Goal: Task Accomplishment & Management: Complete application form

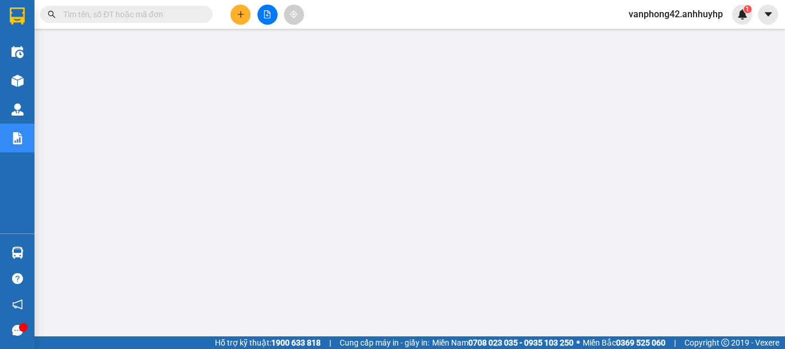
click at [167, 22] on span at bounding box center [126, 14] width 172 height 17
click at [169, 12] on input "text" at bounding box center [131, 14] width 136 height 13
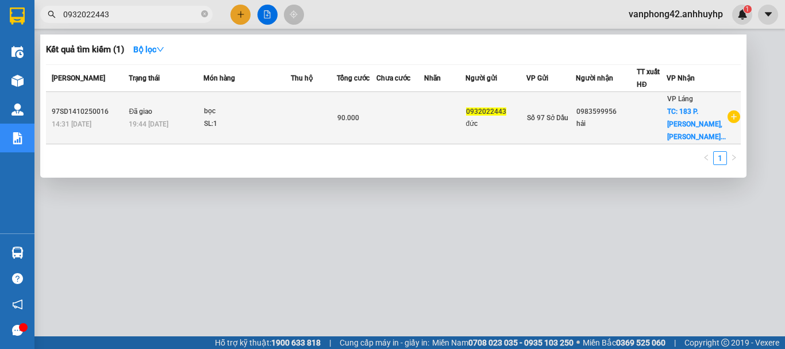
type input "0932022443"
click at [408, 120] on td at bounding box center [401, 118] width 48 height 52
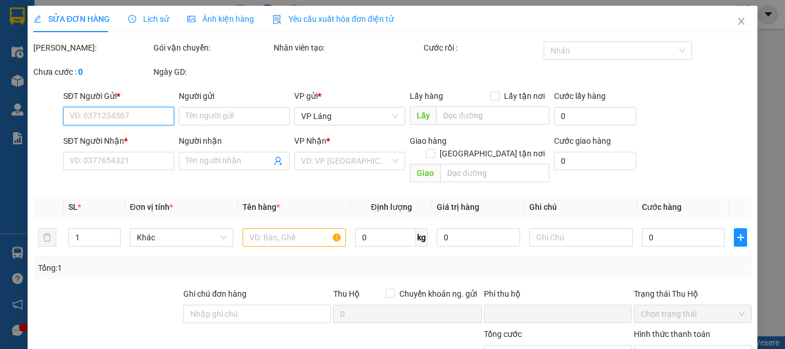
type input "0932022443"
type input "đức"
type input "0983599956"
type input "hải"
checkbox input "true"
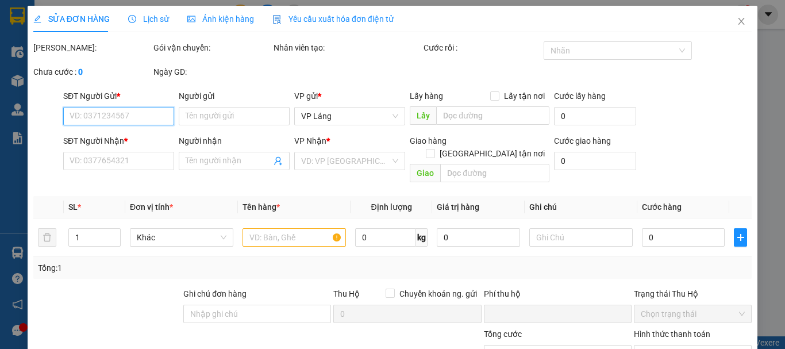
type input "183 P. Bà Triệu, Nguyễn Du, Hai Bà Trưng, Hà Nội, Việt Nam"
type input "0"
type input "90.000"
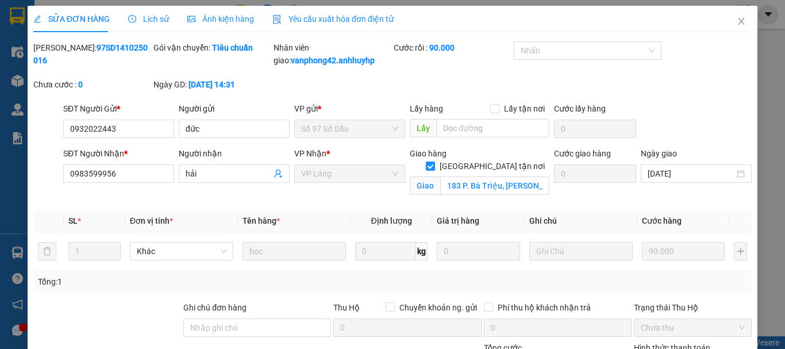
click at [691, 67] on div "Mã ĐH: 97SD1410250016 Gói vận chuyển: Tiêu chuẩn Nhân viên giao: vanphong42.anh…" at bounding box center [392, 71] width 721 height 61
click at [159, 17] on span "Lịch sử" at bounding box center [148, 18] width 41 height 9
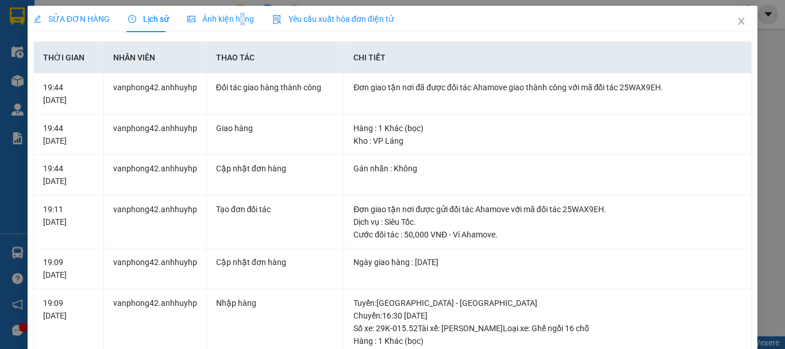
click at [239, 21] on span "Ảnh kiện hàng" at bounding box center [220, 18] width 67 height 9
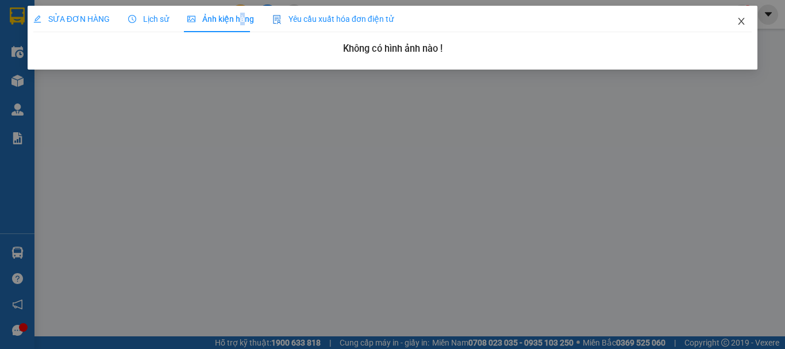
click at [742, 23] on icon "close" at bounding box center [742, 21] width 6 height 7
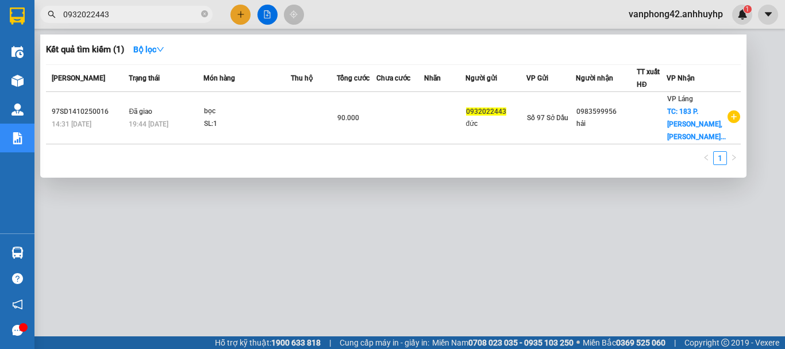
click at [133, 17] on input "0932022443" at bounding box center [131, 14] width 136 height 13
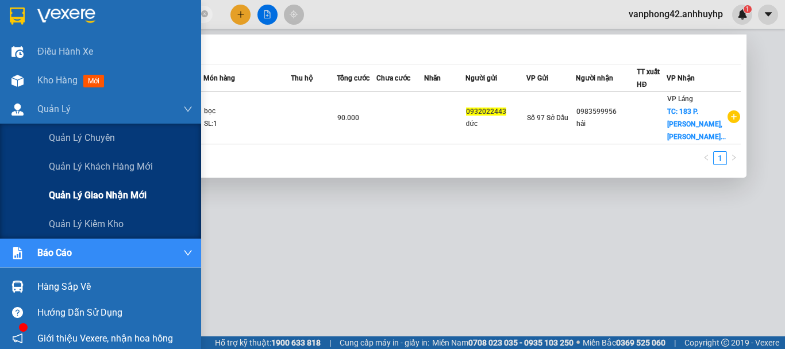
click at [120, 200] on span "Quản lý giao nhận mới" at bounding box center [98, 195] width 98 height 14
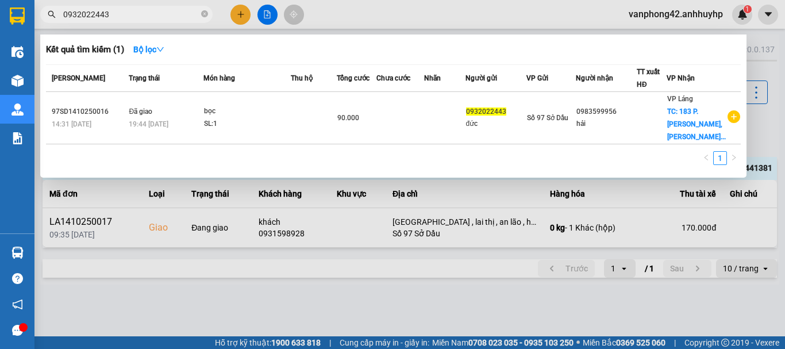
click at [228, 309] on div at bounding box center [392, 174] width 785 height 349
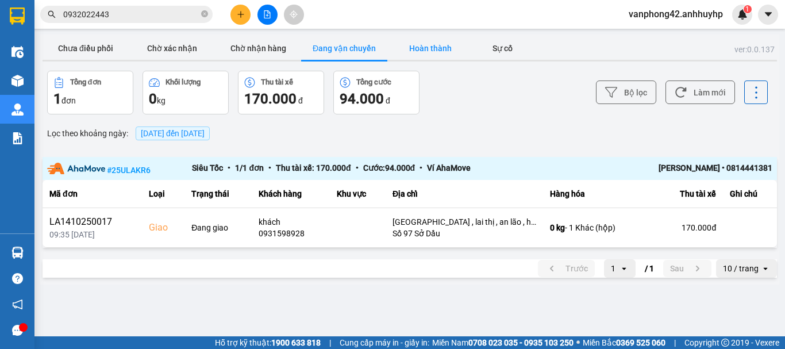
click at [419, 50] on button "Hoàn thành" at bounding box center [431, 48] width 86 height 23
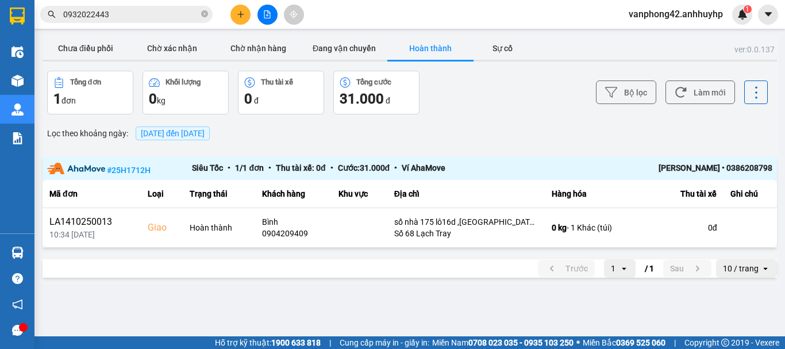
click at [168, 136] on span "15/10/2025 đến 15/10/2025" at bounding box center [173, 133] width 64 height 9
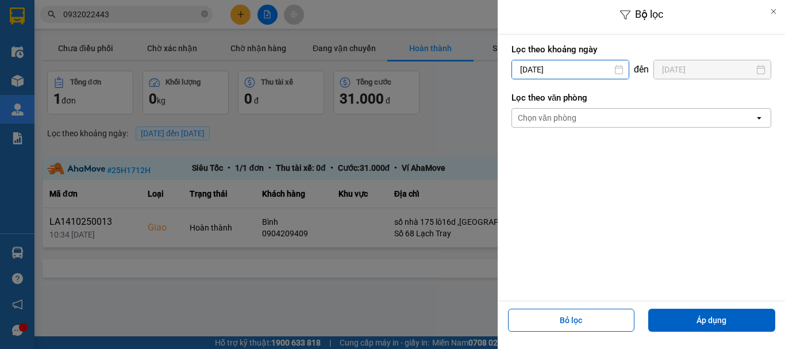
click at [563, 72] on input "15/10/2025" at bounding box center [570, 69] width 117 height 18
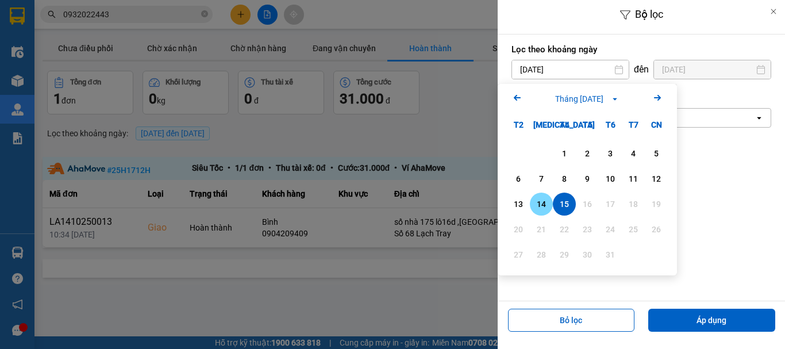
click at [540, 206] on div "14" at bounding box center [542, 204] width 16 height 14
type input "14/10/2025"
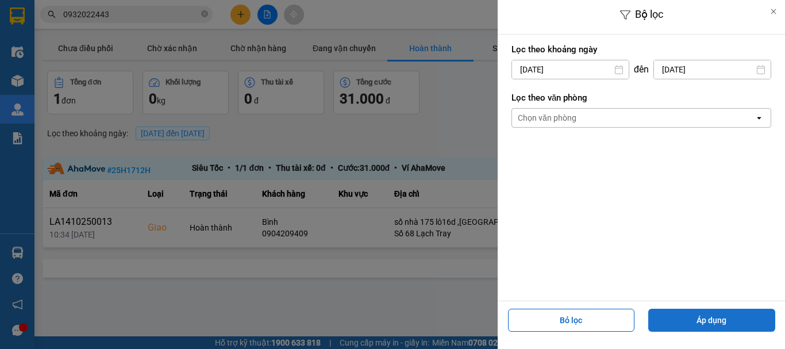
click at [720, 315] on button "Áp dụng" at bounding box center [712, 320] width 127 height 23
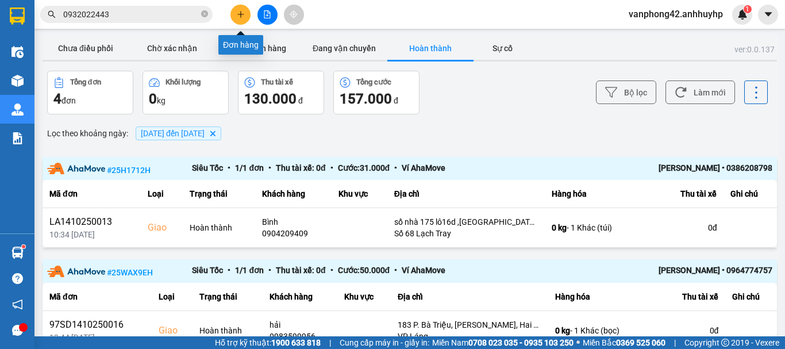
click at [244, 11] on icon "plus" at bounding box center [241, 14] width 8 height 8
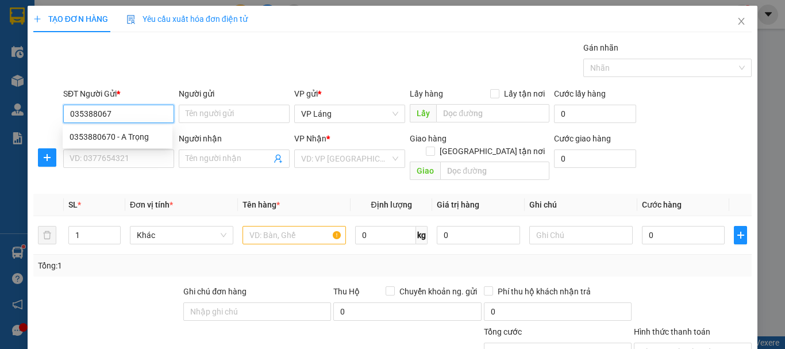
type input "0353880670"
click at [123, 139] on div "0353880670 - A Trọng" at bounding box center [118, 137] width 96 height 13
type input "A Trọng"
type input "0353880670"
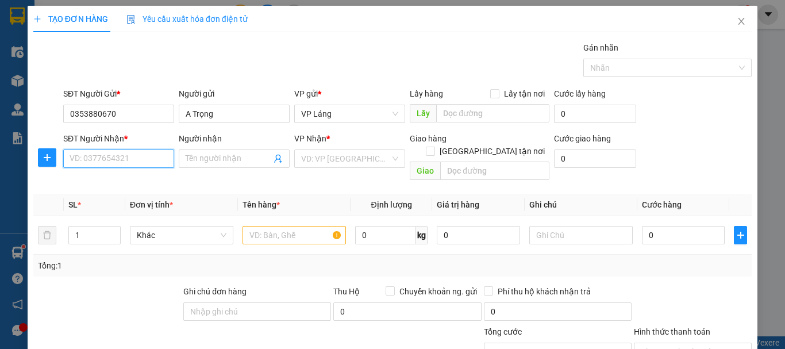
click at [119, 160] on input "SĐT Người Nhận *" at bounding box center [118, 158] width 111 height 18
type input "0978352469"
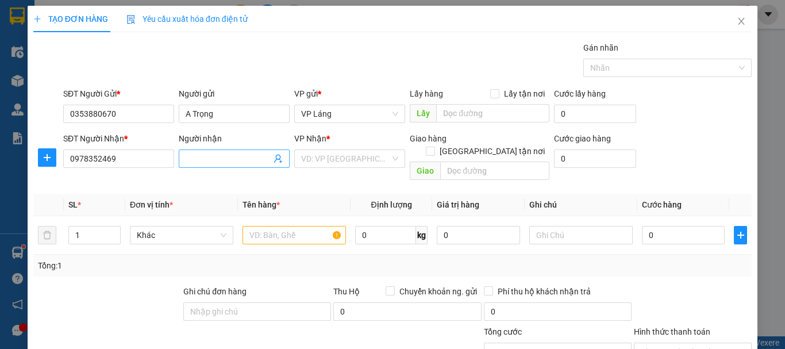
click at [210, 152] on span at bounding box center [234, 158] width 111 height 18
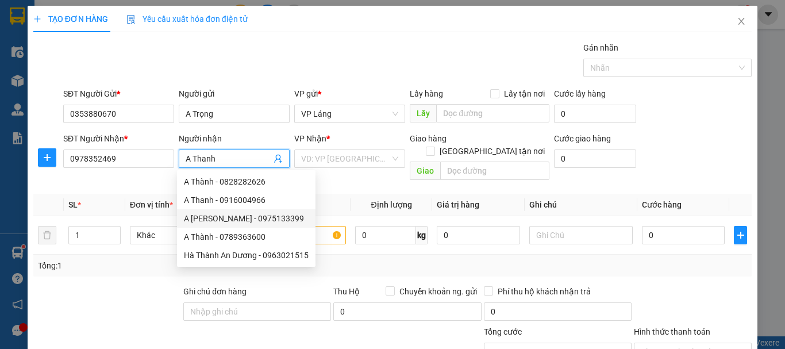
type input "A Thanh"
click at [151, 265] on div "Transit Pickup Surcharge Ids Transit Deliver Surcharge Ids Transit Deliver Surc…" at bounding box center [392, 228] width 719 height 374
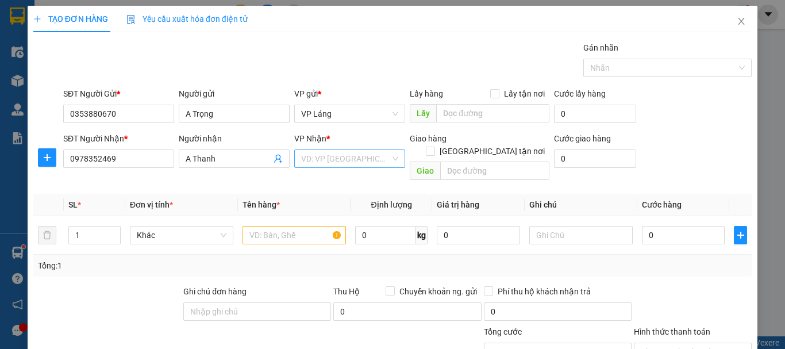
click at [332, 162] on input "search" at bounding box center [345, 158] width 89 height 17
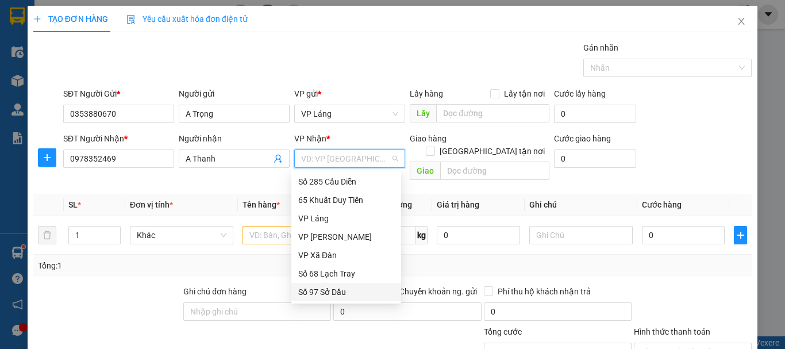
click at [336, 290] on div "Số 97 Sở Dầu" at bounding box center [346, 292] width 96 height 13
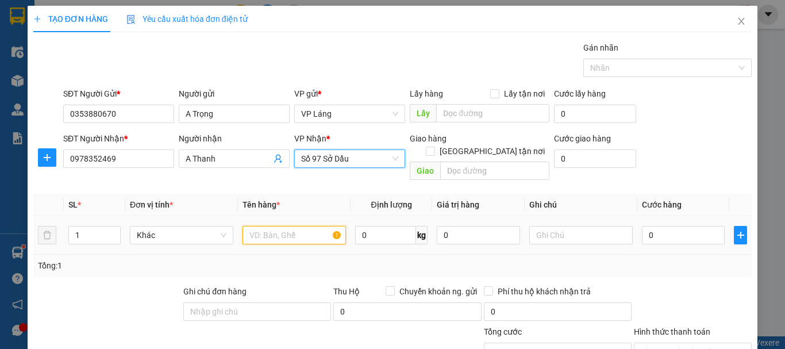
click at [305, 226] on input "text" at bounding box center [294, 235] width 103 height 18
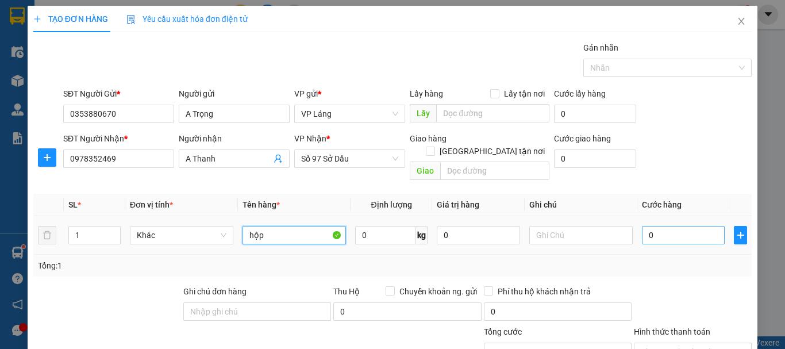
type input "hộp"
click at [653, 226] on input "0" at bounding box center [683, 235] width 83 height 18
type input "5"
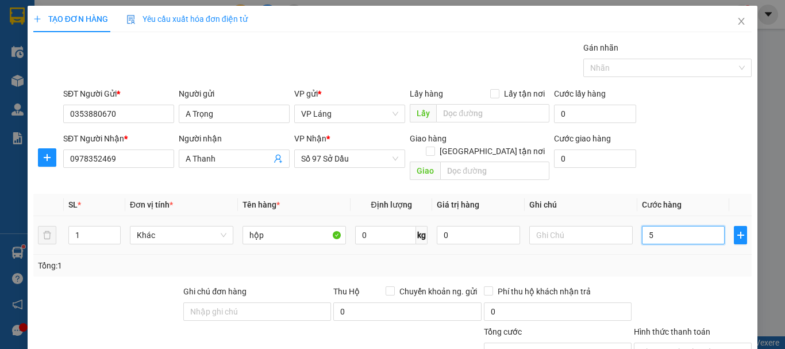
type input "50"
type input "500"
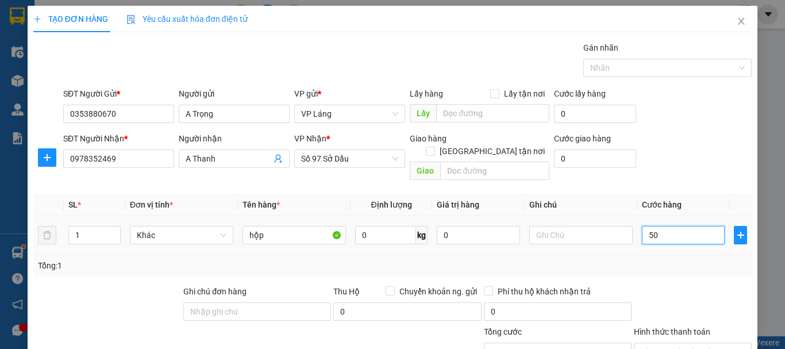
type input "500"
type input "5.000"
type input "500.090"
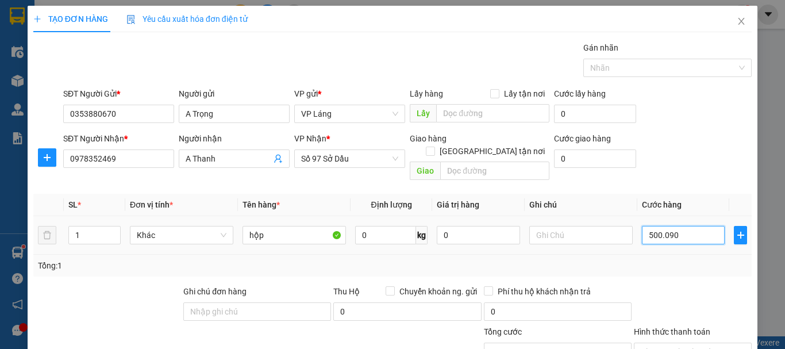
type input "500.090"
type input "50.009"
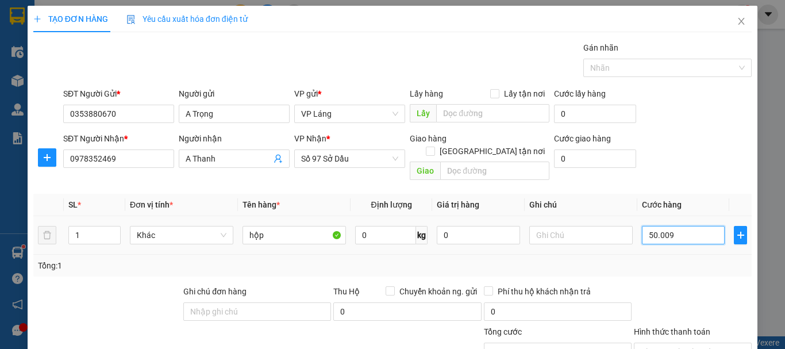
type input "5.000"
type input "500"
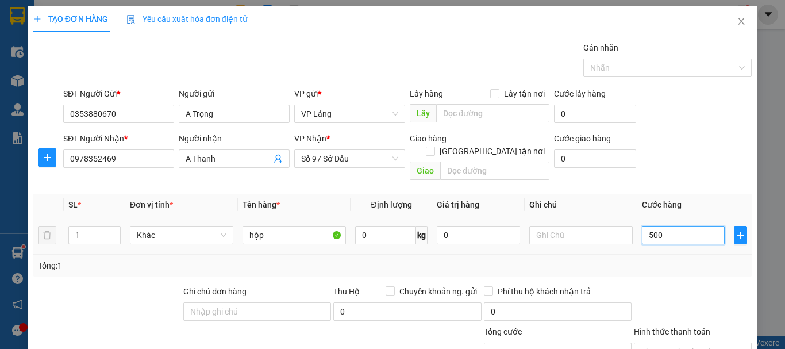
type input "500"
type input "50"
type input "500"
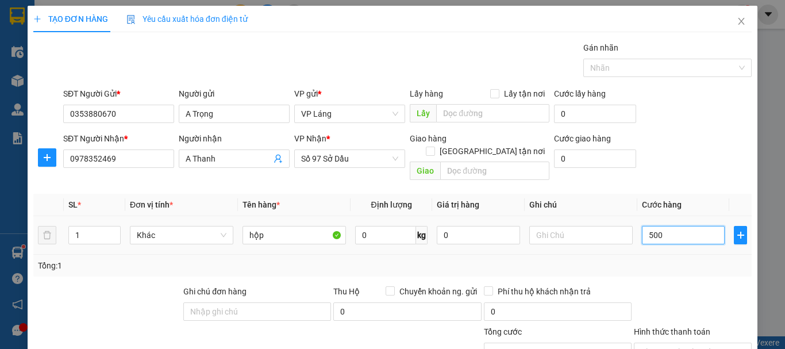
type input "500"
type input "5.000"
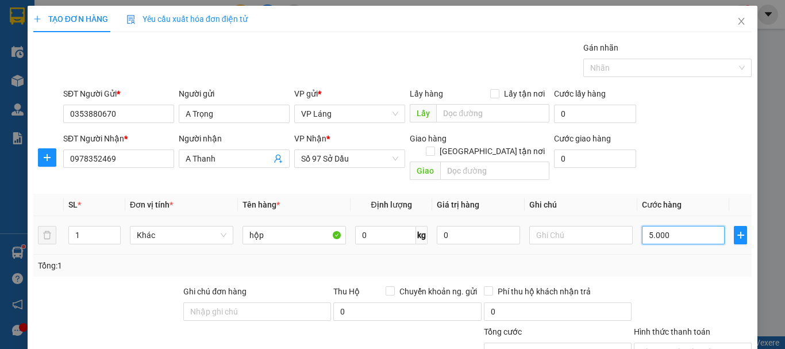
type input "50.000"
type input "5.000"
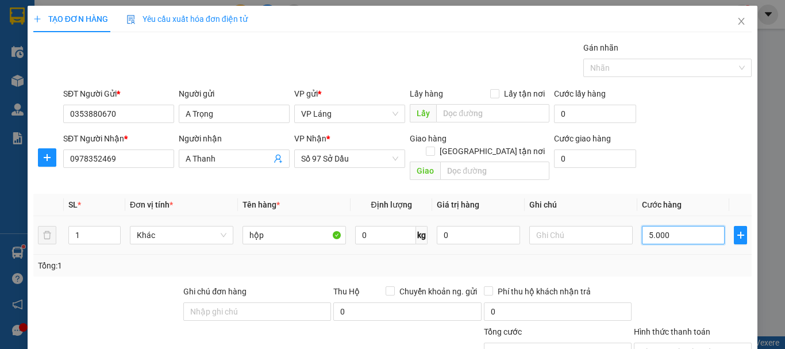
type input "5.000"
type input "500"
type input "50"
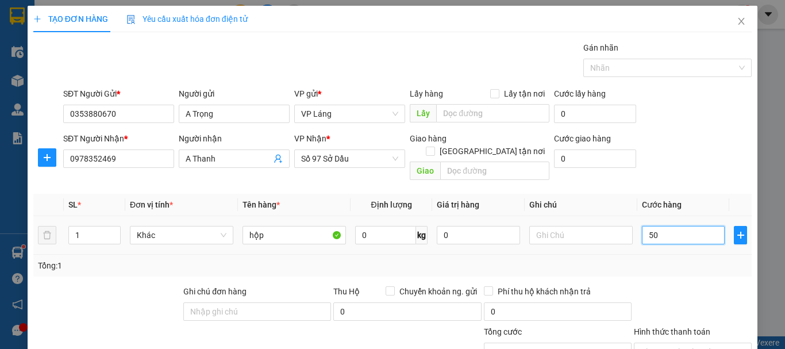
type input "50"
type input "5"
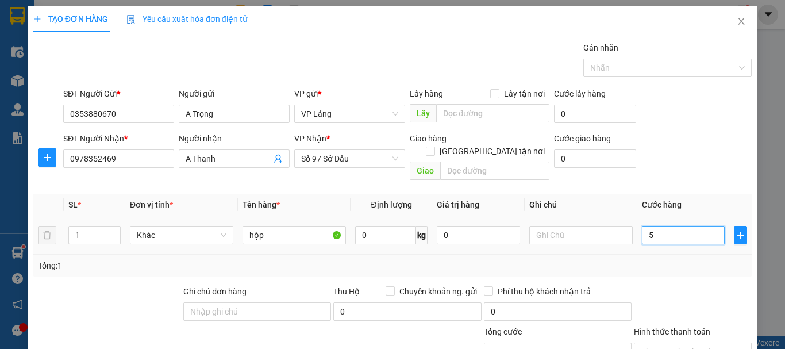
type input "0"
type input "05"
type input "5"
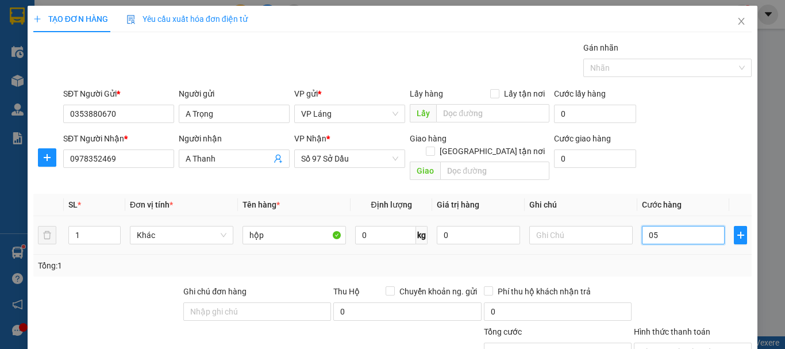
type input "5"
type input "050"
type input "50"
type input "0.500"
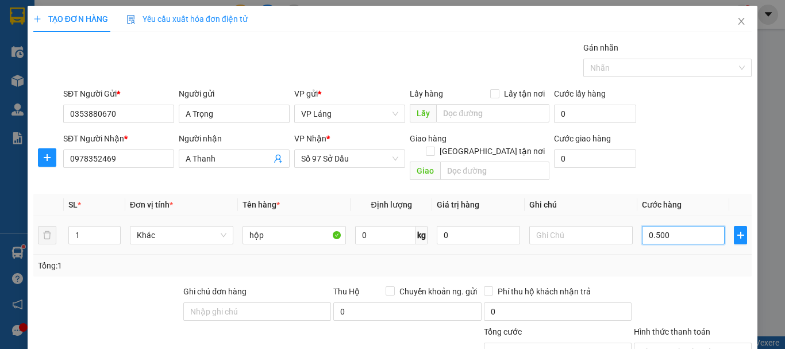
type input "500"
type input "05.000"
type input "5.000"
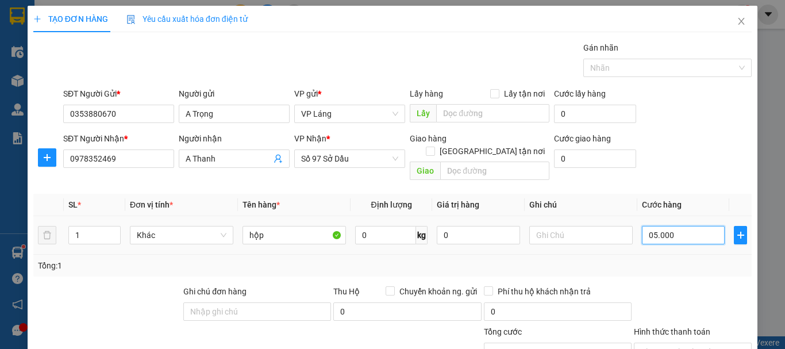
type input "0.500"
type input "500"
type input "050"
type input "50"
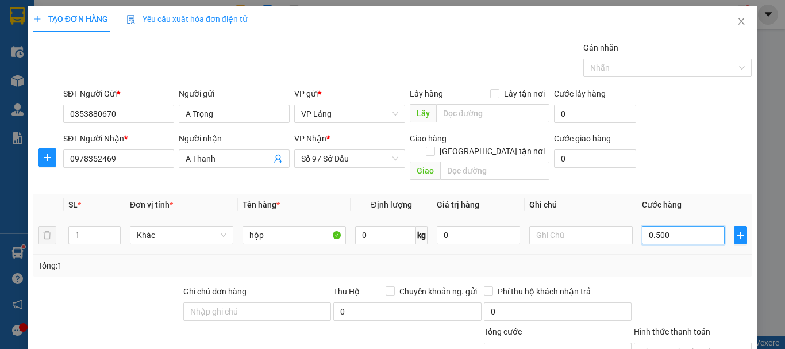
type input "50"
type input "05"
type input "5"
type input "0"
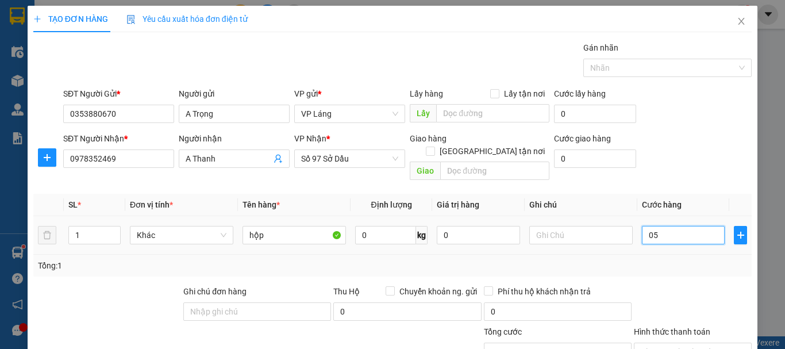
type input "0"
click at [642, 226] on input "0" at bounding box center [683, 235] width 83 height 18
type input "50"
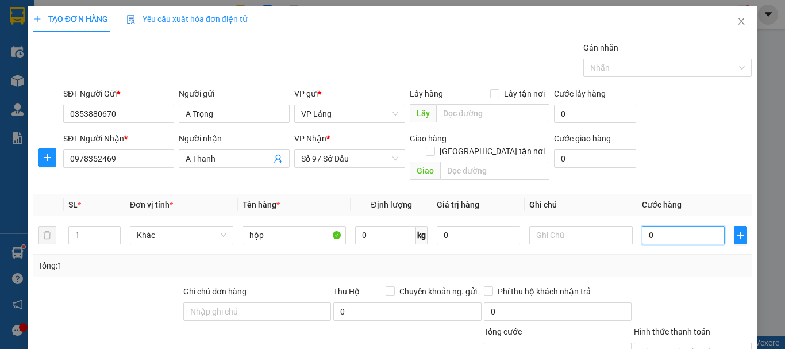
type input "50"
type input "500"
type input "5.000"
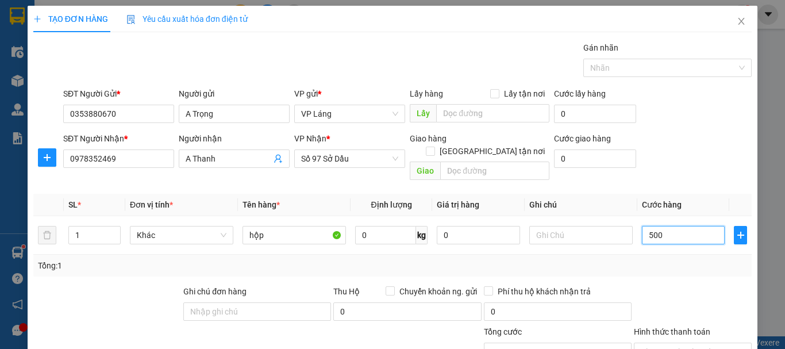
type input "5.000"
type input "50.000"
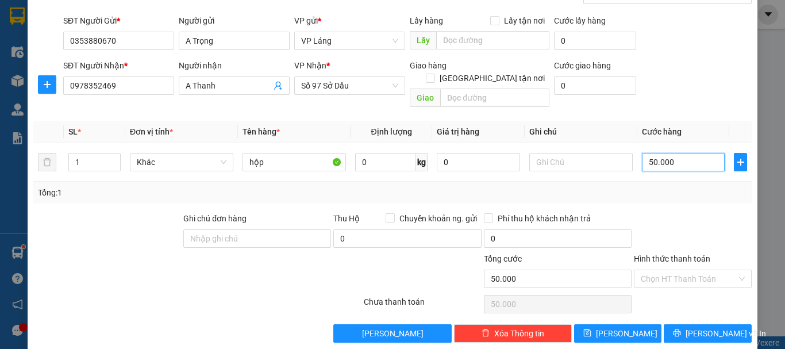
scroll to position [76, 0]
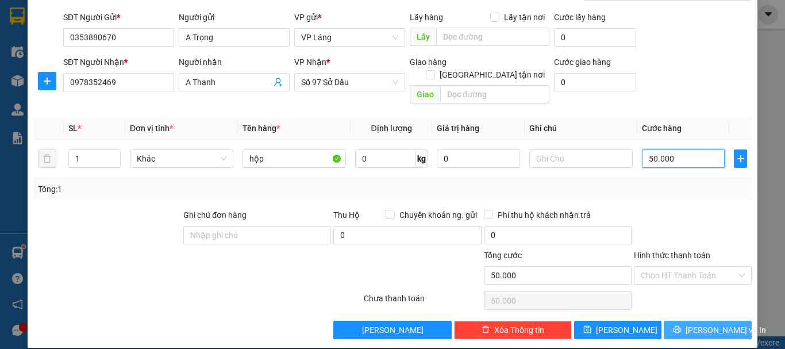
type input "50.000"
click at [692, 324] on span "Lưu và In" at bounding box center [726, 330] width 80 height 13
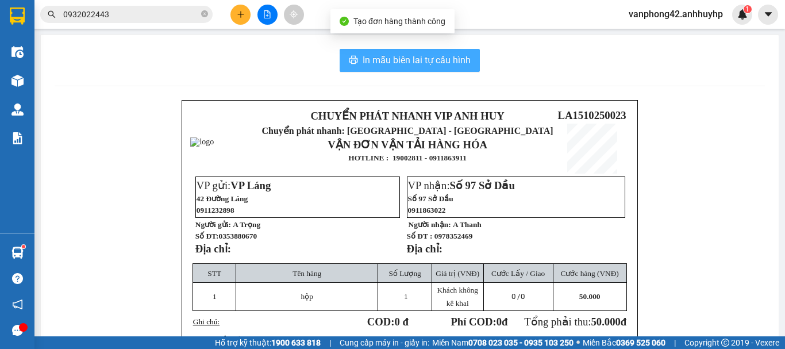
click at [405, 54] on span "In mẫu biên lai tự cấu hình" at bounding box center [417, 60] width 108 height 14
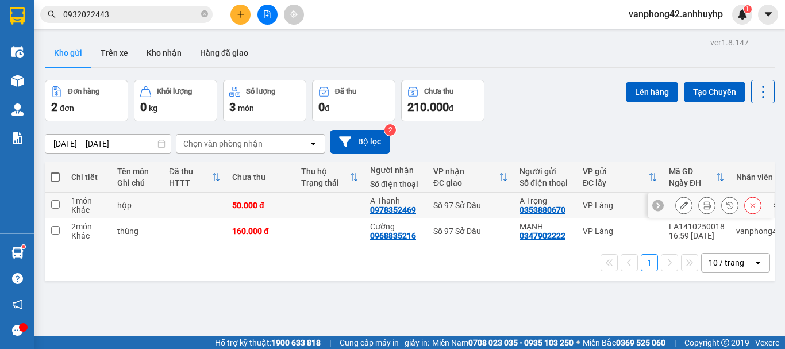
click at [657, 206] on icon at bounding box center [658, 205] width 3 height 6
click at [686, 200] on div "LA1510250023" at bounding box center [697, 200] width 56 height 9
checkbox input "false"
copy div "LA1510250023"
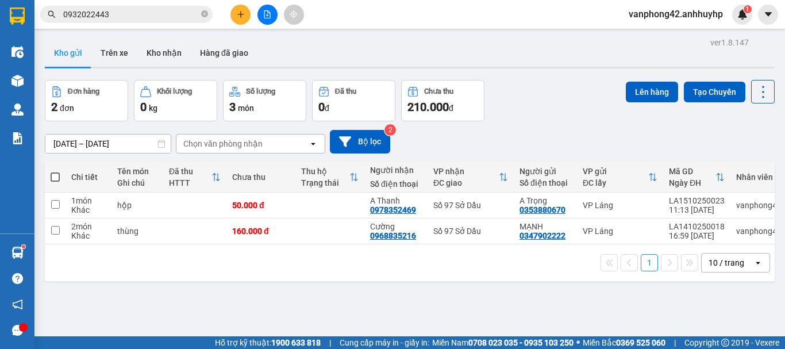
click at [302, 299] on div "ver 1.8.147 Kho gửi Trên xe Kho nhận Hàng đã giao Đơn hàng 2 đơn Khối lượng 0 k…" at bounding box center [409, 208] width 739 height 349
click at [246, 11] on button at bounding box center [241, 15] width 20 height 20
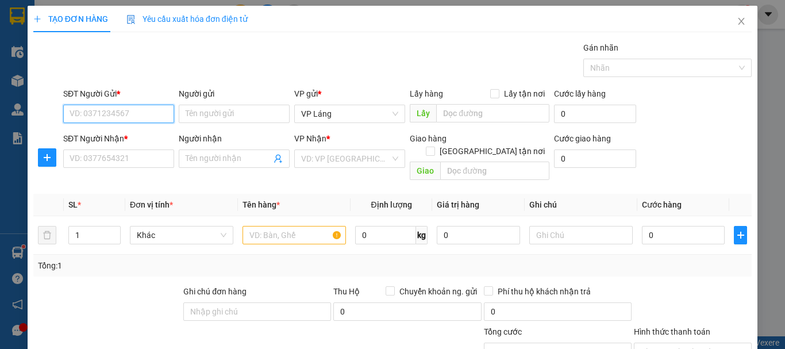
click at [159, 111] on input "SĐT Người Gửi *" at bounding box center [118, 114] width 111 height 18
type input "0828826869"
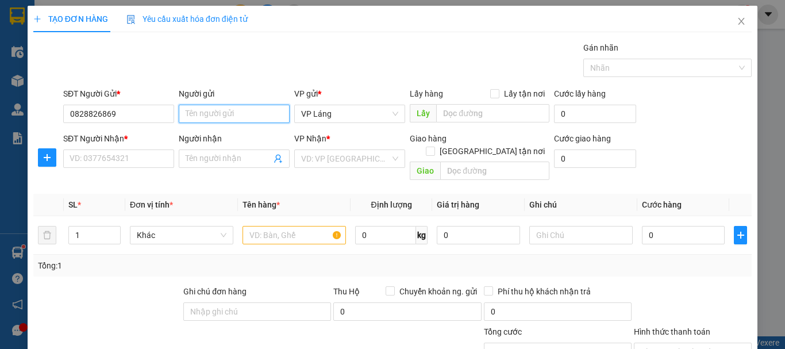
click at [218, 114] on input "Người gửi" at bounding box center [234, 114] width 111 height 18
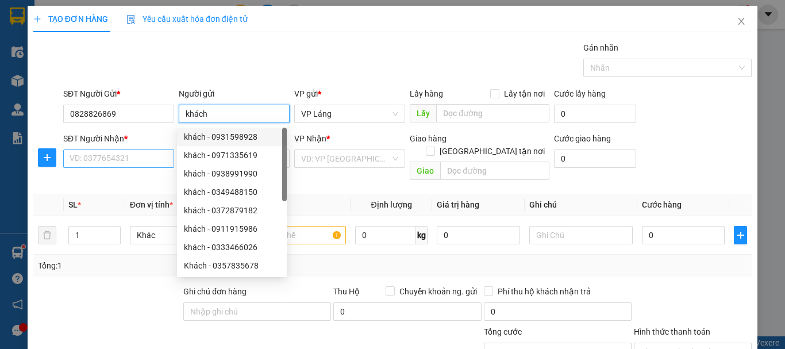
type input "khách"
click at [146, 151] on input "SĐT Người Nhận *" at bounding box center [118, 158] width 111 height 18
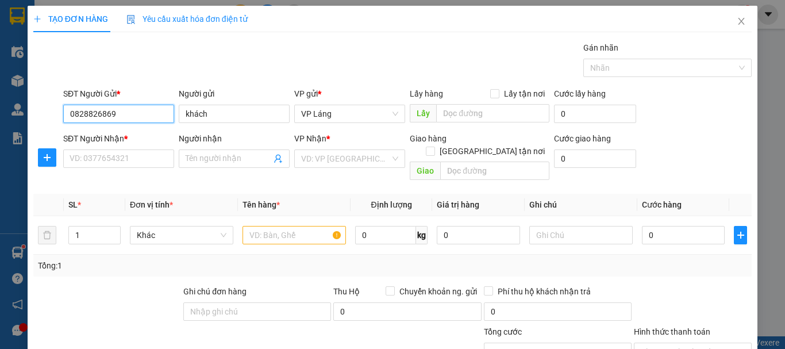
drag, startPoint x: 135, startPoint y: 117, endPoint x: 49, endPoint y: 113, distance: 85.7
click at [49, 113] on div "SĐT Người Gửi * 0828826869 0828826869 Người gửi khách VP gửi * VP Láng Lấy hàng…" at bounding box center [392, 107] width 721 height 40
type input "0984420000"
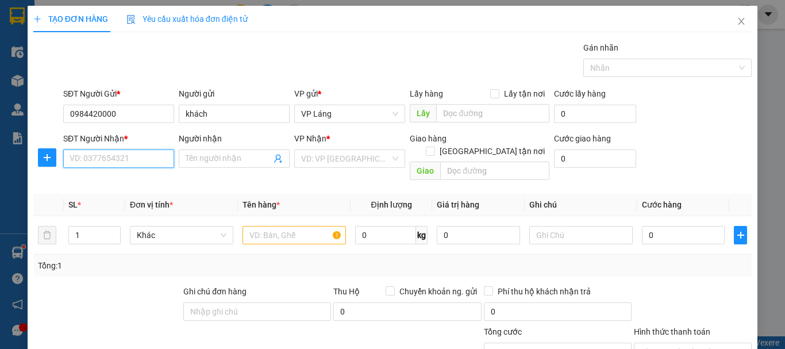
click at [128, 159] on input "SĐT Người Nhận *" at bounding box center [118, 158] width 111 height 18
type input "0963295555"
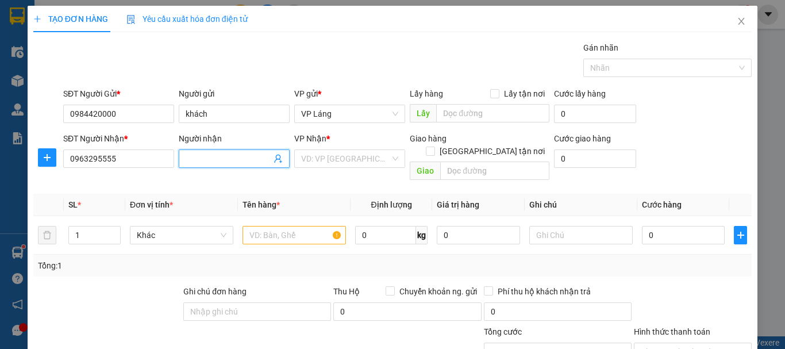
click at [204, 157] on input "Người nhận" at bounding box center [229, 158] width 86 height 13
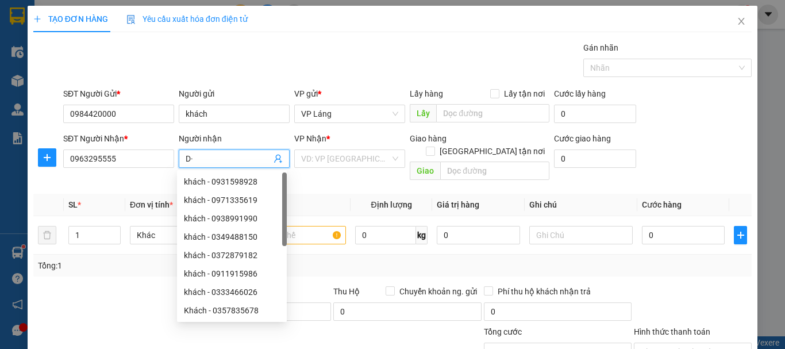
type input "D"
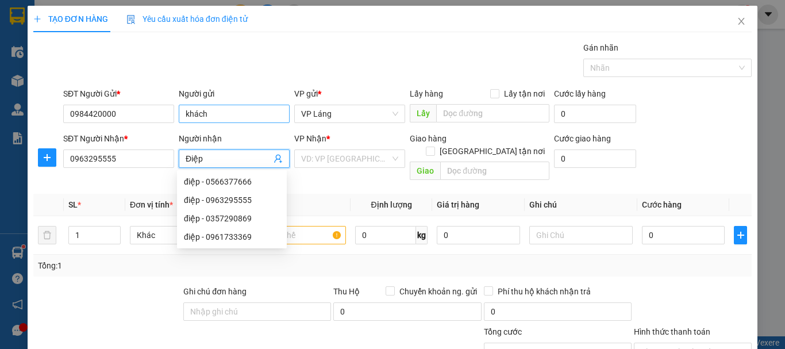
type input "Điệp"
click at [221, 110] on input "khách" at bounding box center [234, 114] width 111 height 18
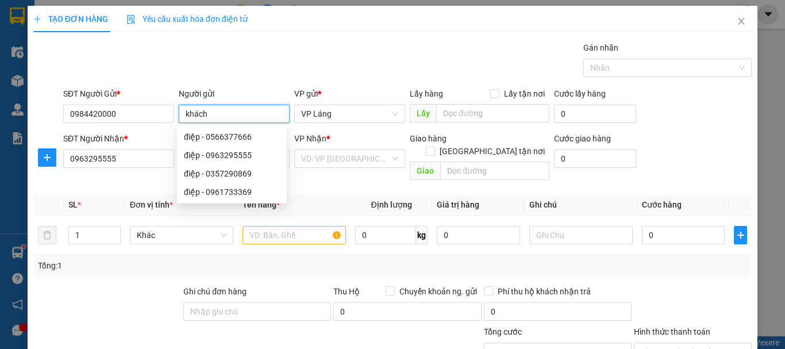
drag, startPoint x: 221, startPoint y: 110, endPoint x: 177, endPoint y: 120, distance: 45.5
click at [179, 120] on input "khách" at bounding box center [234, 114] width 111 height 18
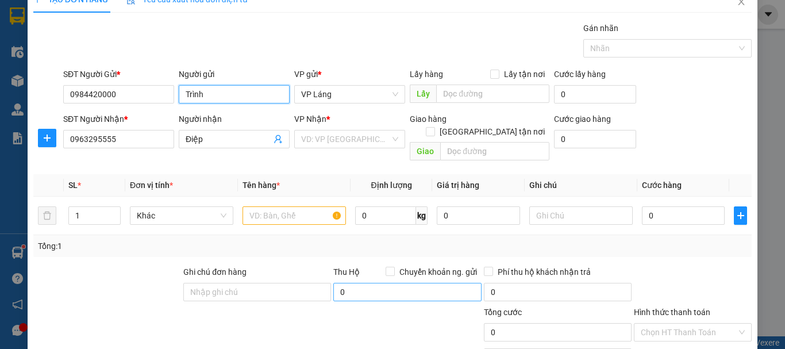
scroll to position [19, 0]
type input "Trình"
click at [309, 207] on input "text" at bounding box center [294, 216] width 103 height 18
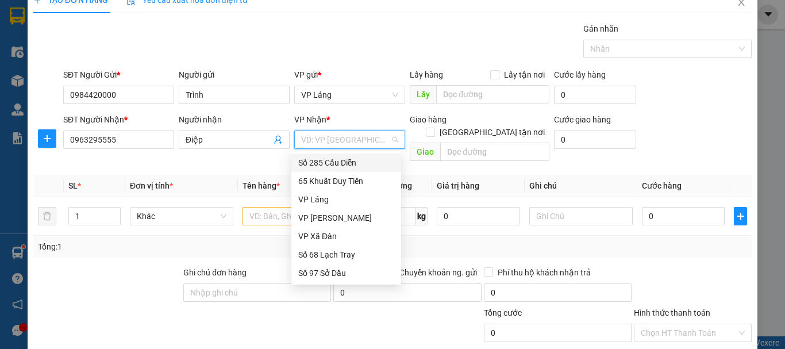
click at [349, 137] on input "search" at bounding box center [345, 139] width 89 height 17
click at [332, 247] on div "Số 68 Lạch Tray" at bounding box center [346, 255] width 110 height 18
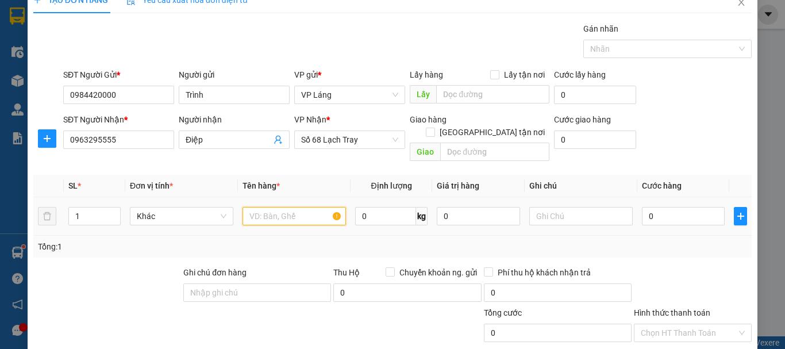
click at [312, 207] on input "text" at bounding box center [294, 216] width 103 height 18
type input "bọc"
click at [662, 207] on input "0" at bounding box center [683, 216] width 83 height 18
type input "4"
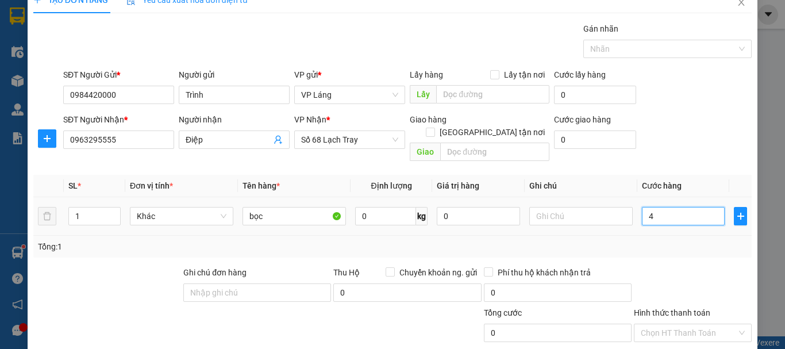
type input "4"
type input "40"
type input "400"
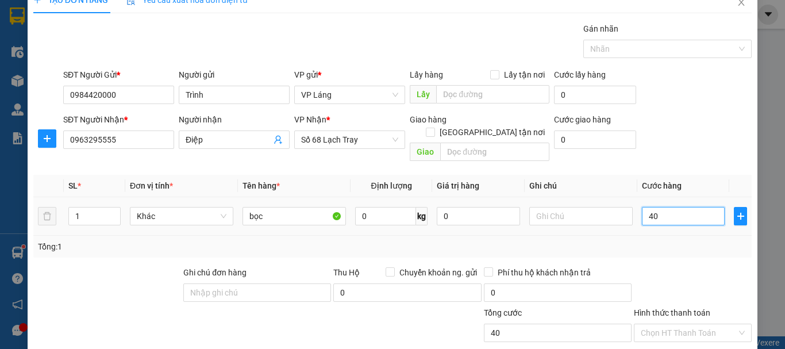
type input "400"
type input "4.000"
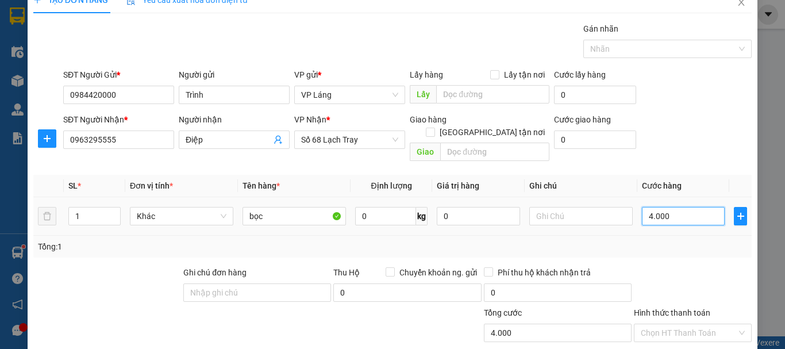
type input "40.000"
type input "400.000"
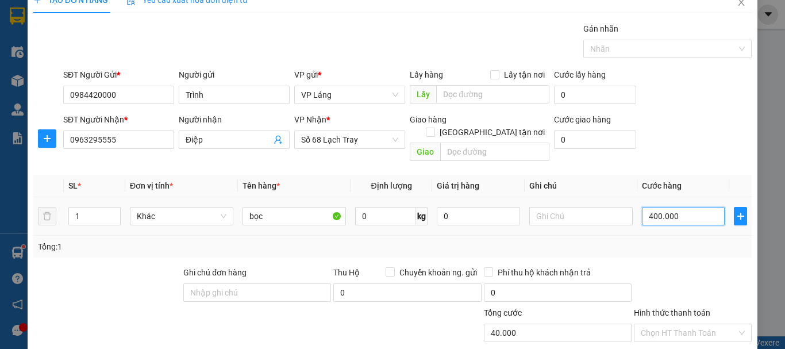
type input "400.000"
type input "40.000"
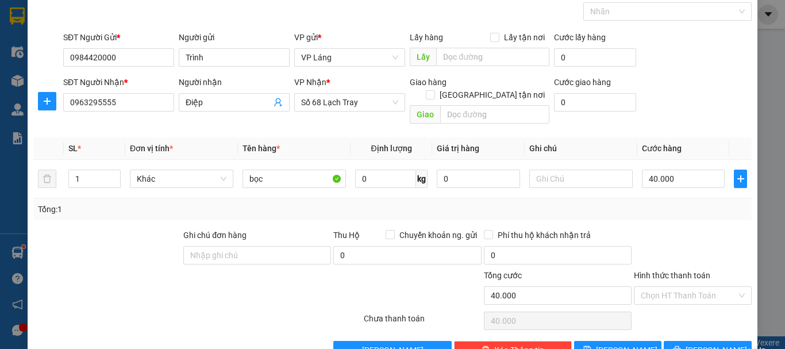
scroll to position [76, 0]
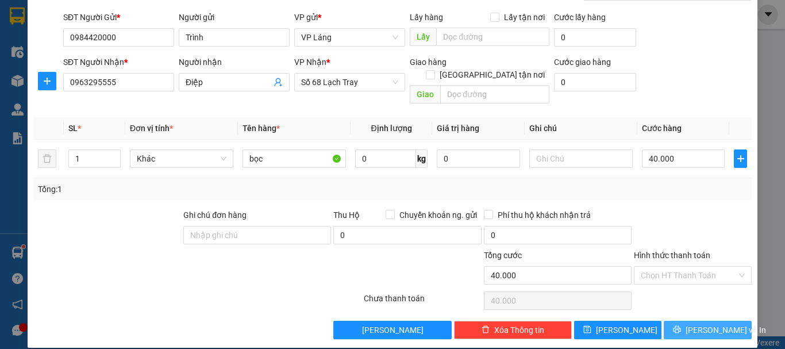
click at [708, 324] on span "Lưu và In" at bounding box center [726, 330] width 80 height 13
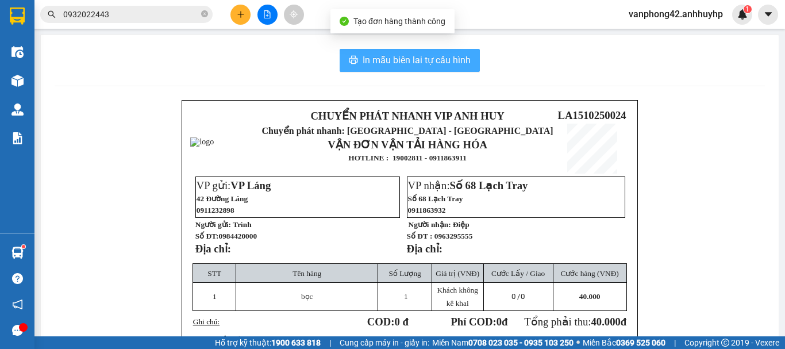
click at [424, 60] on span "In mẫu biên lai tự cấu hình" at bounding box center [417, 60] width 108 height 14
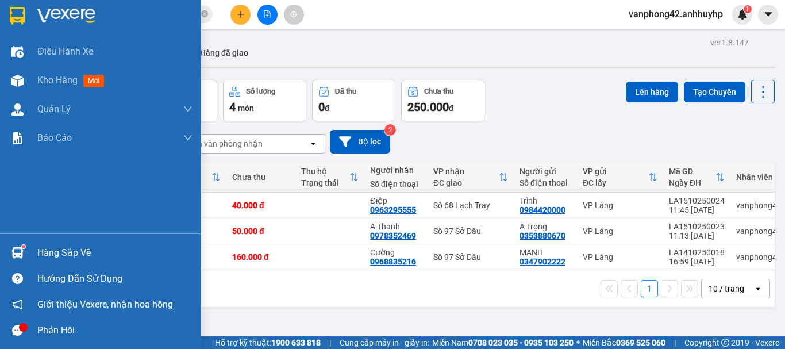
click at [59, 250] on div "Hàng sắp về" at bounding box center [114, 252] width 155 height 17
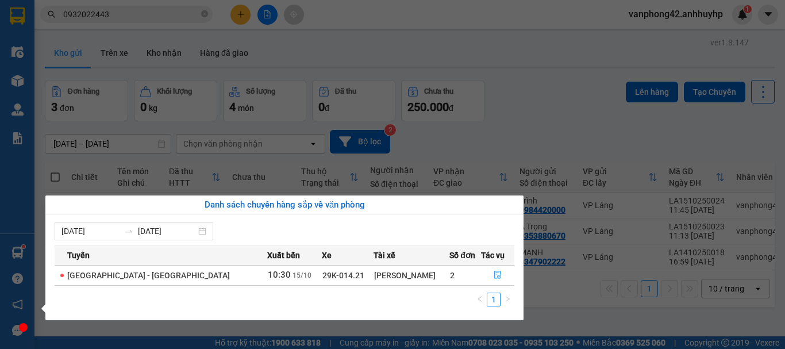
click at [550, 302] on section "Kết quả tìm kiếm ( 1 ) Bộ lọc Mã ĐH Trạng thái Món hàng Thu hộ Tổng cước Chưa c…" at bounding box center [392, 174] width 785 height 349
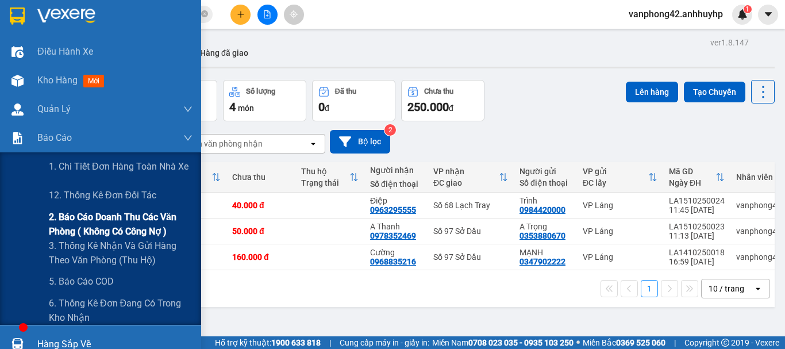
click at [108, 227] on span "2. Báo cáo doanh thu các văn phòng ( không có công nợ )" at bounding box center [121, 224] width 144 height 29
